Goal: Information Seeking & Learning: Learn about a topic

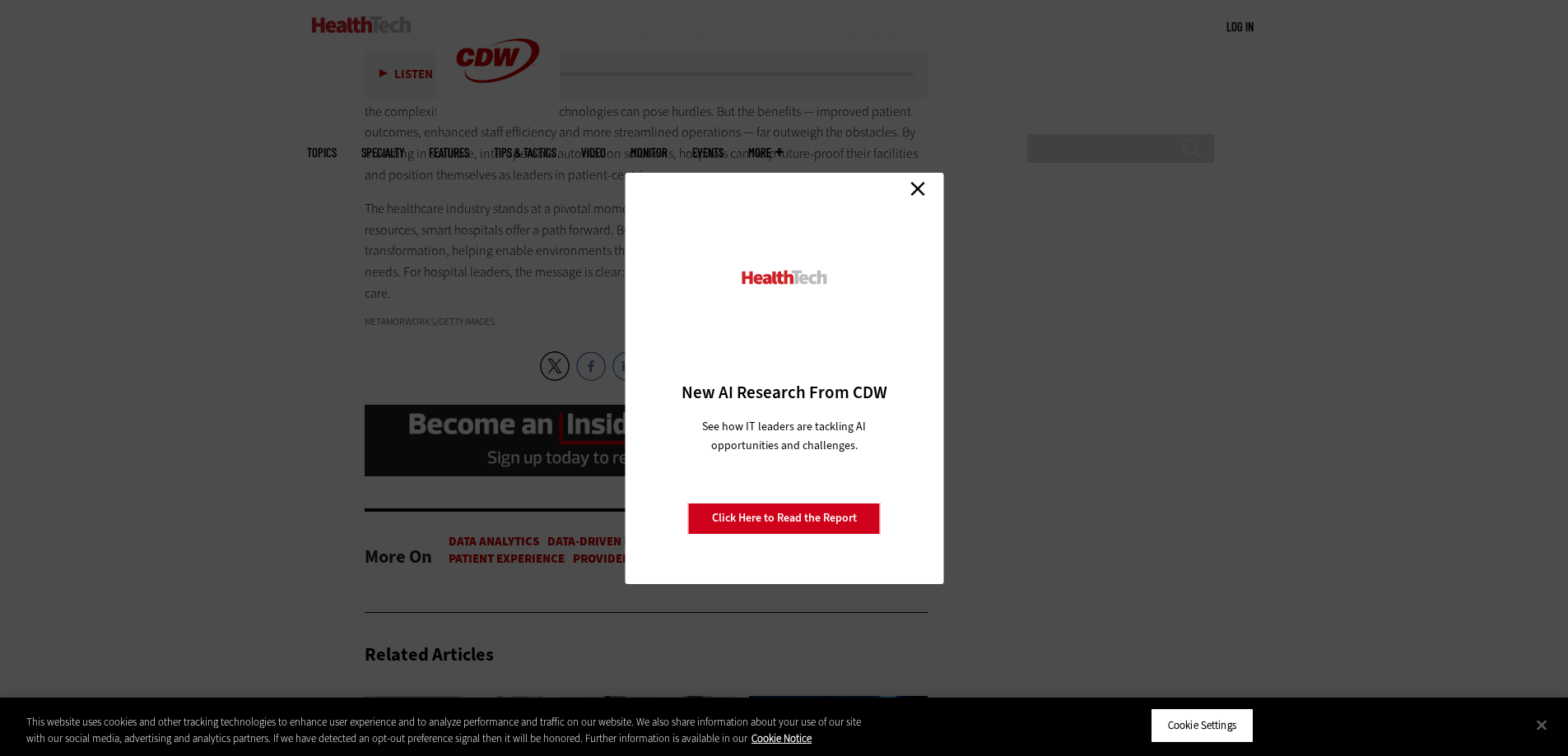
scroll to position [2608, 0]
click at [913, 187] on link "Close" at bounding box center [918, 189] width 25 height 25
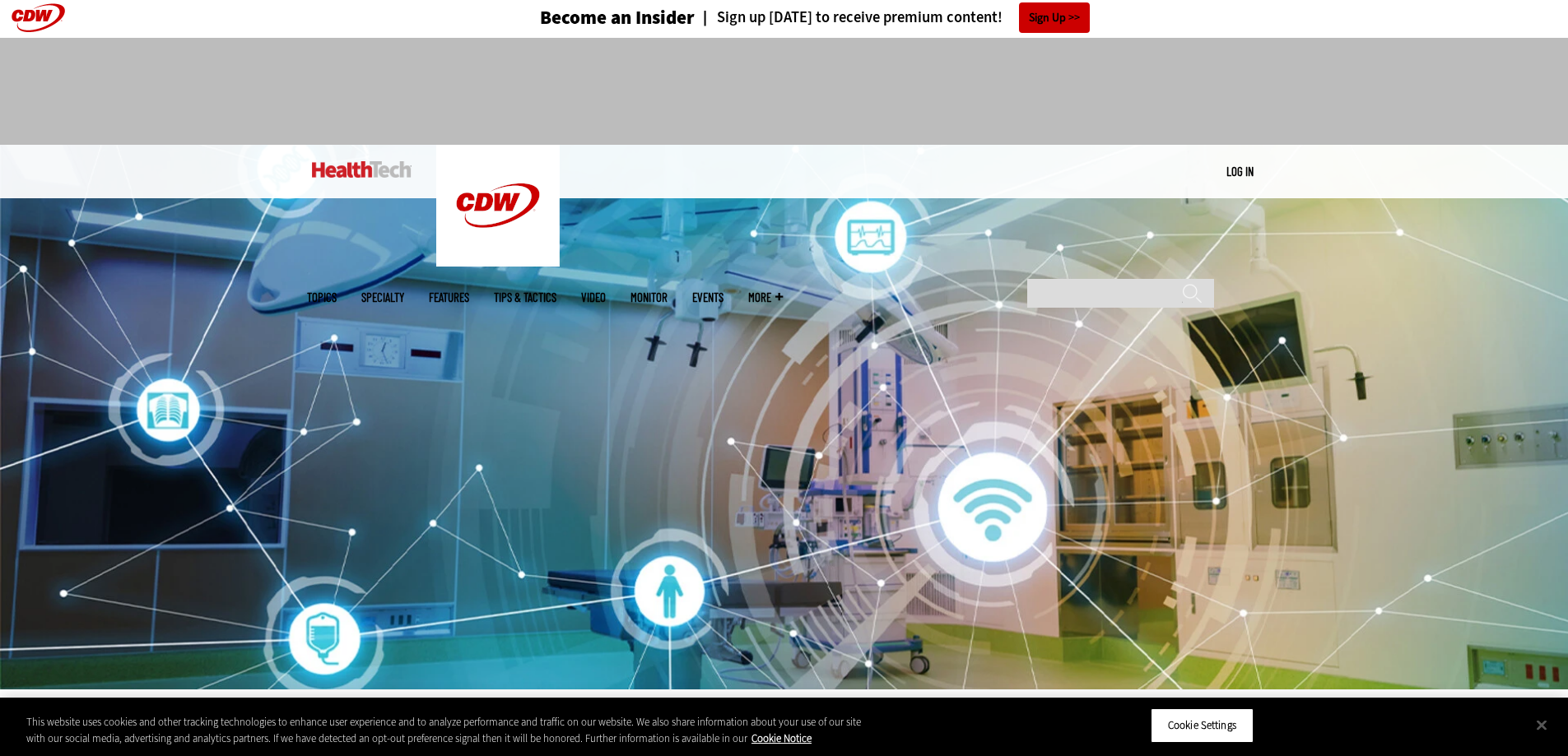
scroll to position [0, 0]
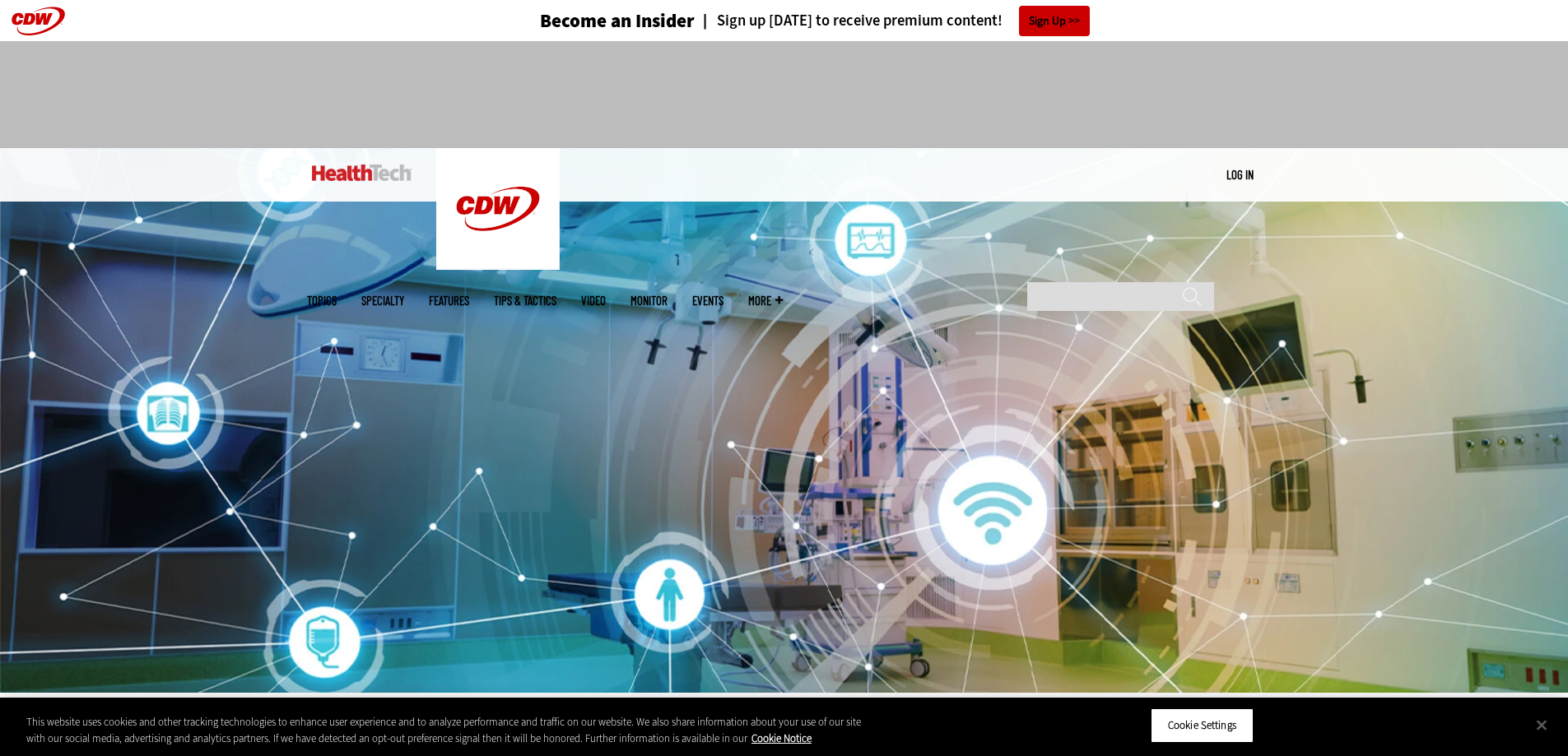
click at [356, 166] on img at bounding box center [361, 172] width 99 height 17
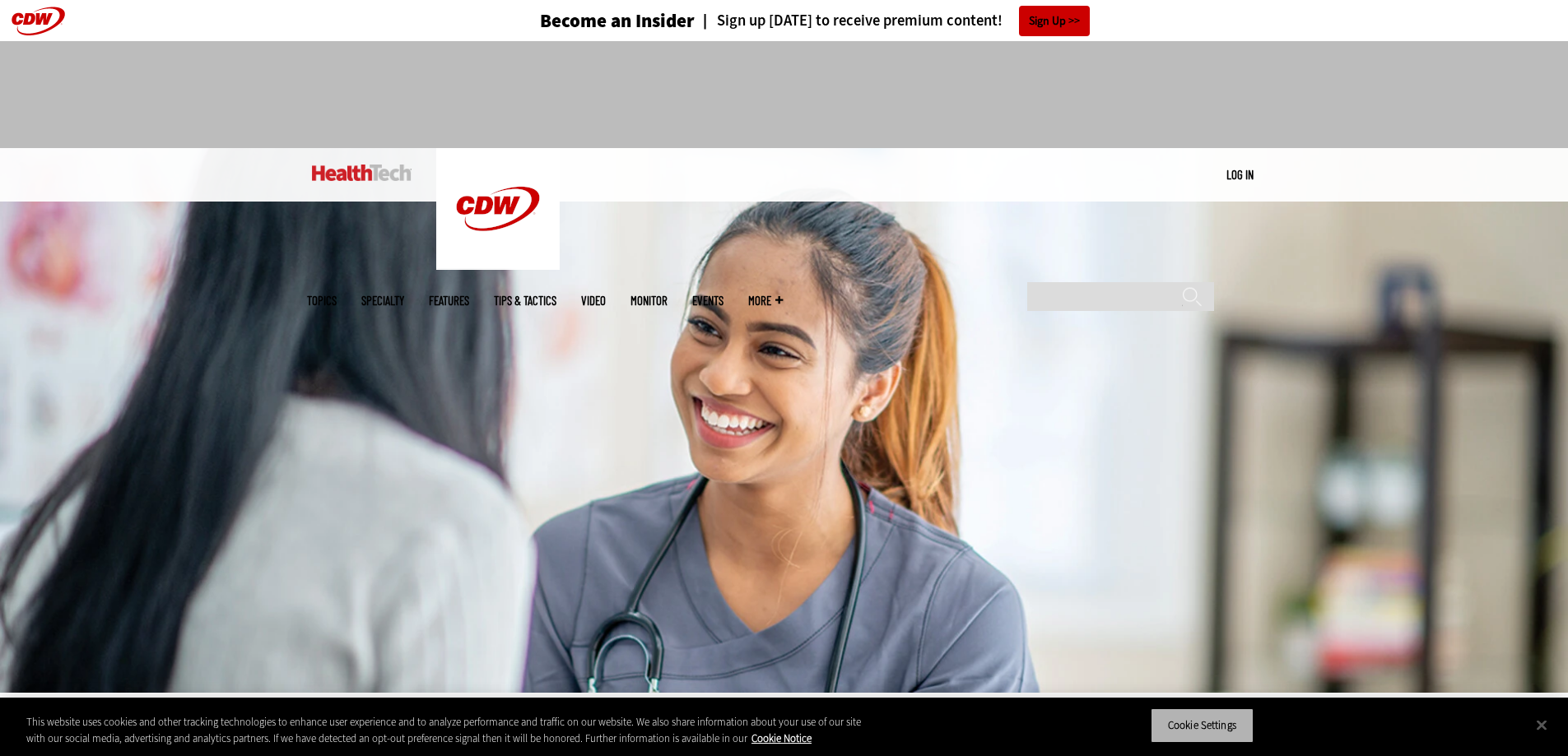
click at [1224, 732] on button "Cookie Settings" at bounding box center [1202, 725] width 103 height 34
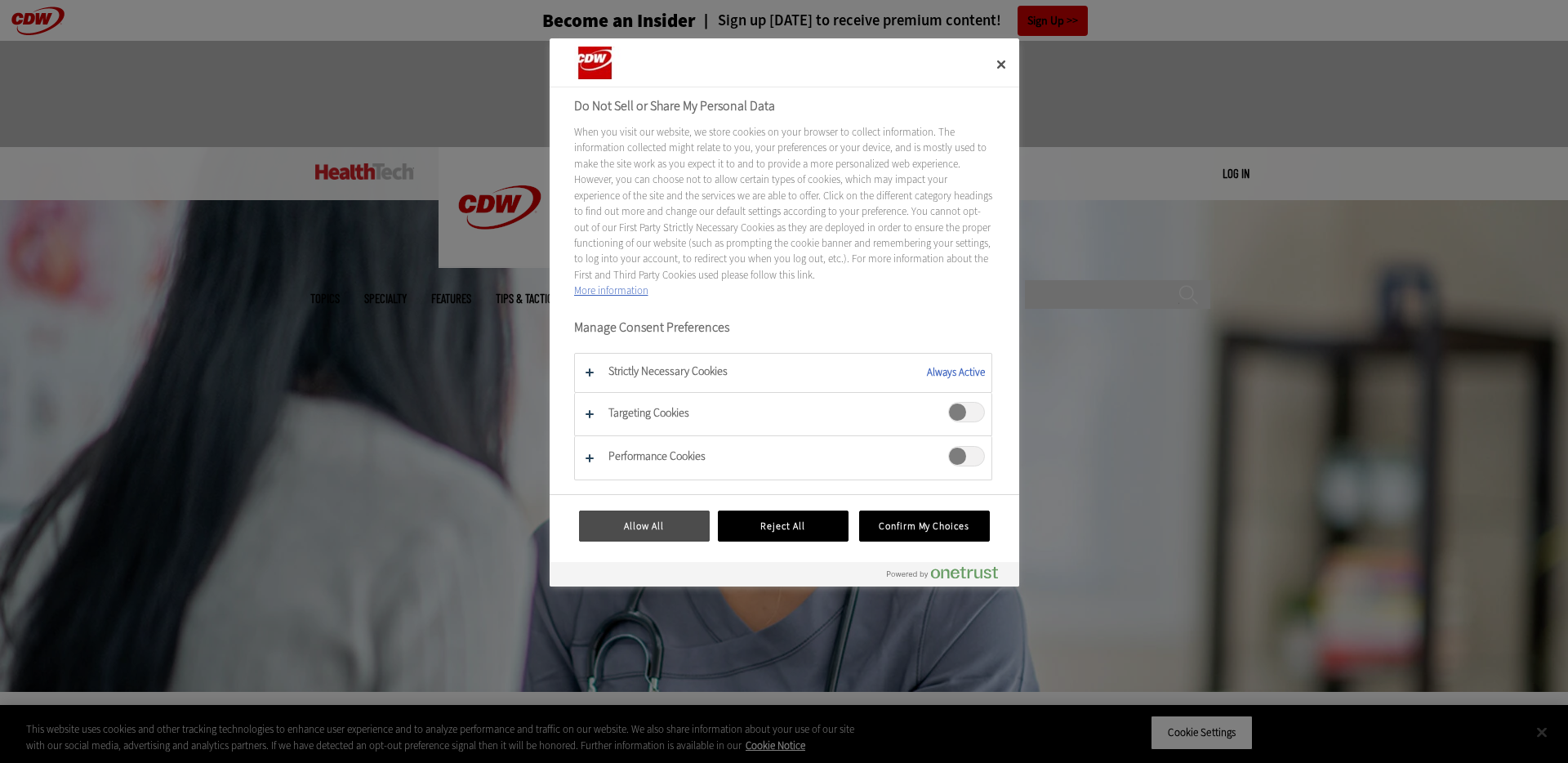
click at [648, 533] on button "Allow All" at bounding box center [645, 526] width 131 height 31
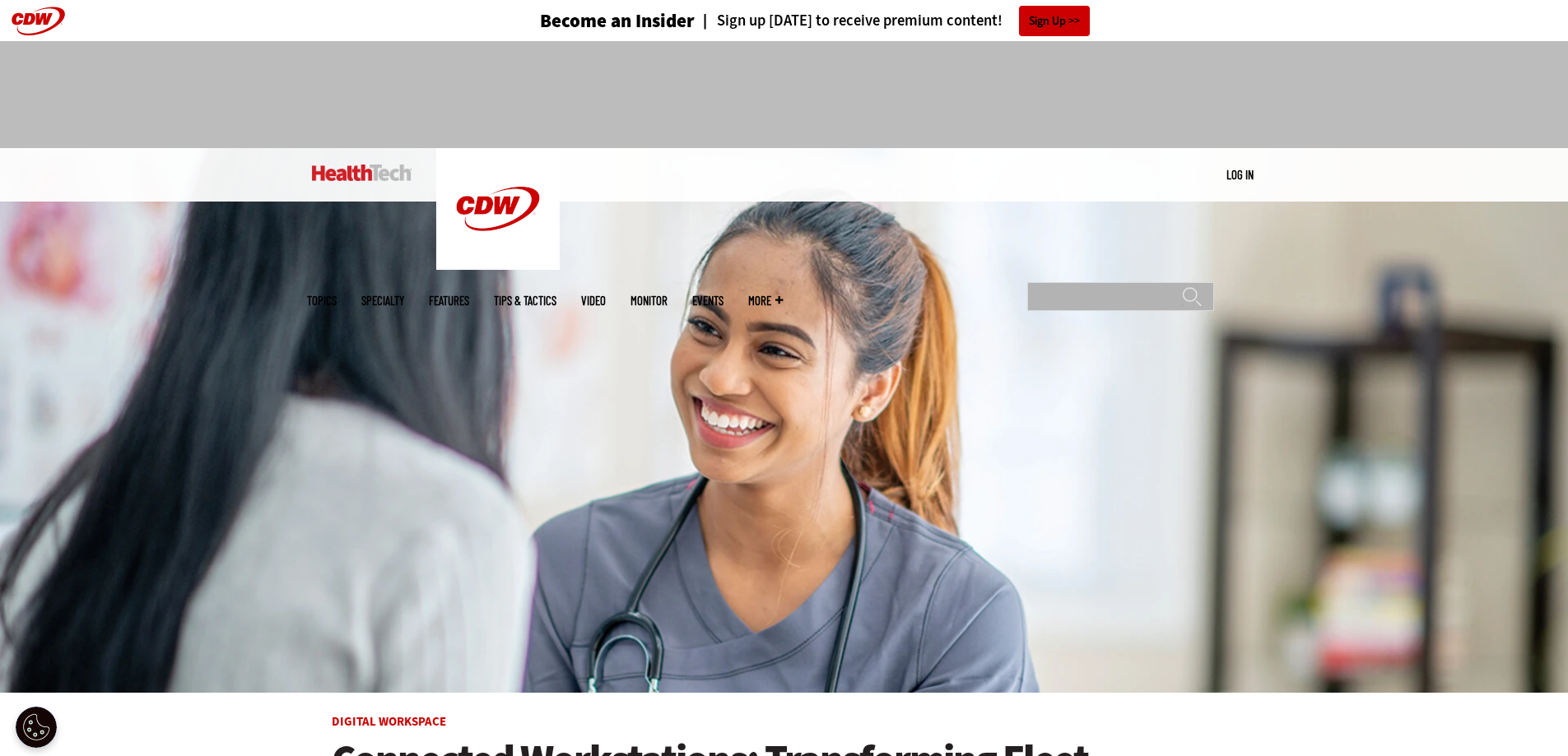
click at [1068, 282] on input "Search" at bounding box center [1120, 296] width 187 height 29
type input "**********"
click at [1182, 287] on input "******" at bounding box center [1192, 302] width 19 height 33
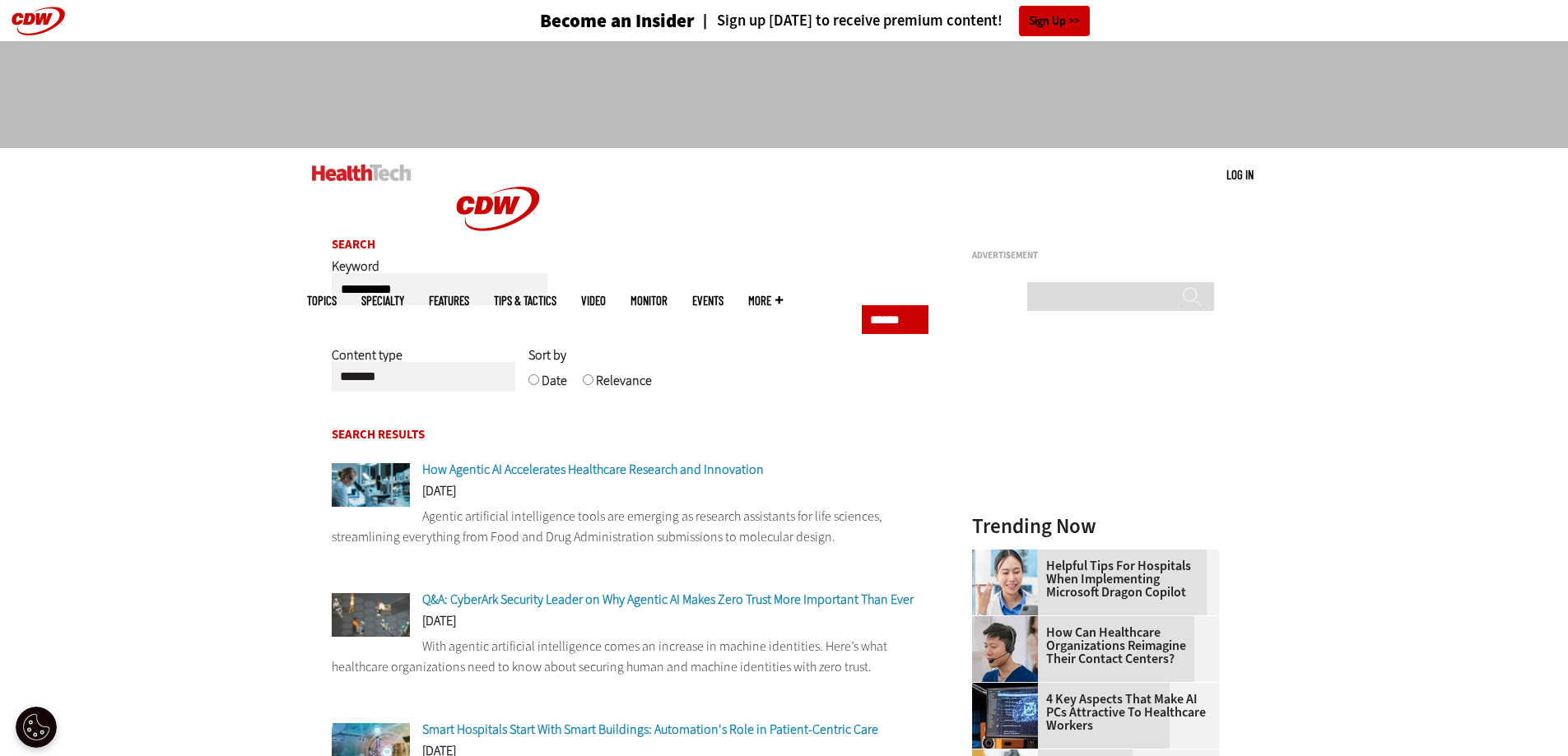
click at [354, 176] on img at bounding box center [361, 172] width 99 height 17
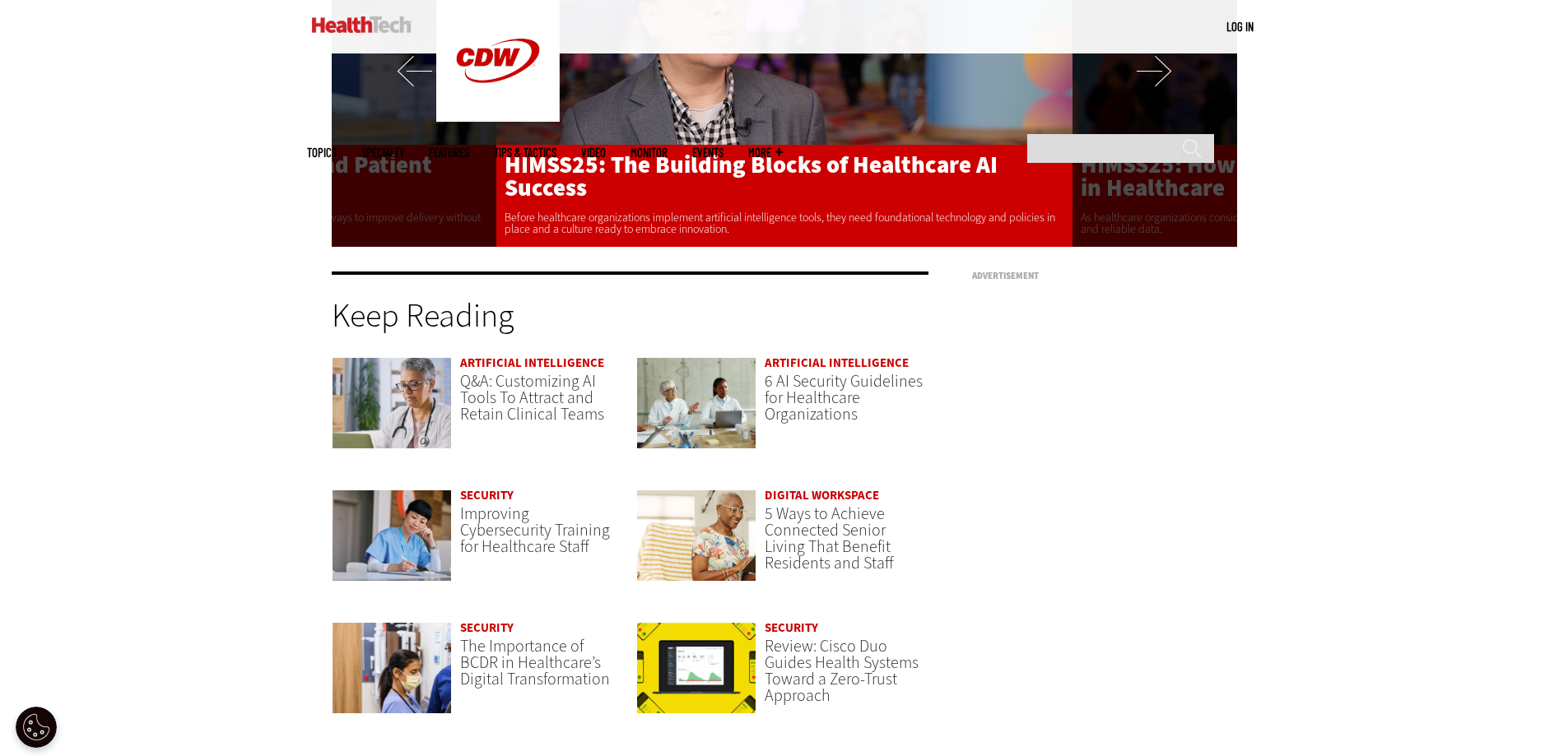
scroll to position [3443, 0]
